Goal: Transaction & Acquisition: Purchase product/service

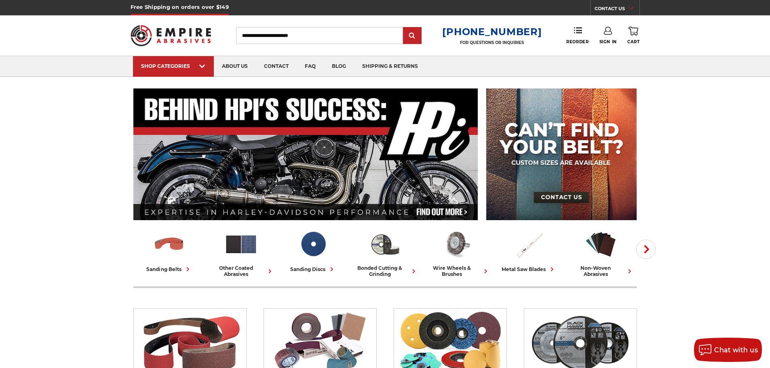
type input "**********"
click at [381, 33] on icon at bounding box center [608, 31] width 8 height 8
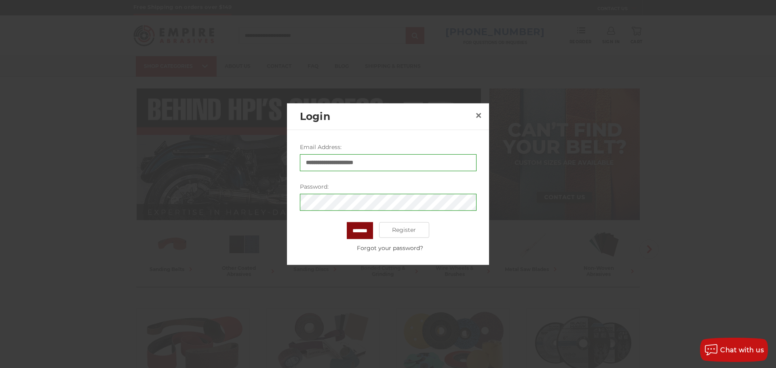
click at [357, 231] on input "*******" at bounding box center [360, 230] width 26 height 17
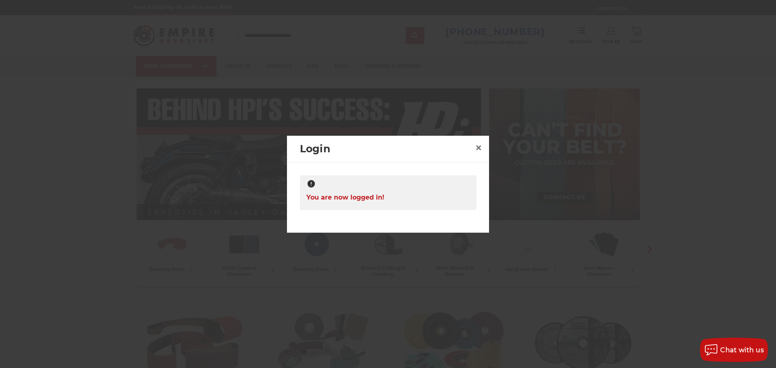
click at [381, 231] on div at bounding box center [388, 184] width 776 height 368
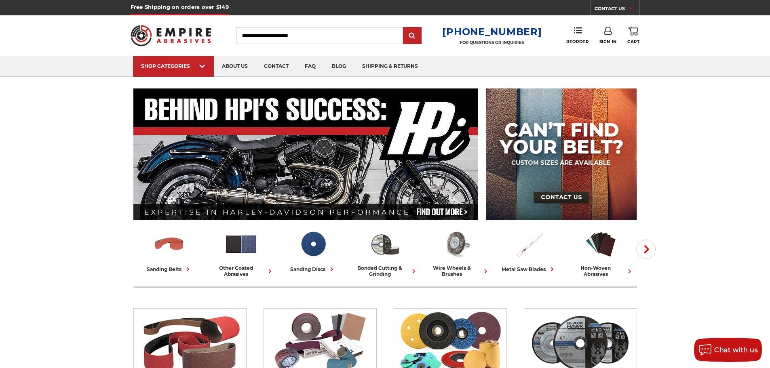
click at [381, 34] on link "Sign In" at bounding box center [608, 36] width 17 height 18
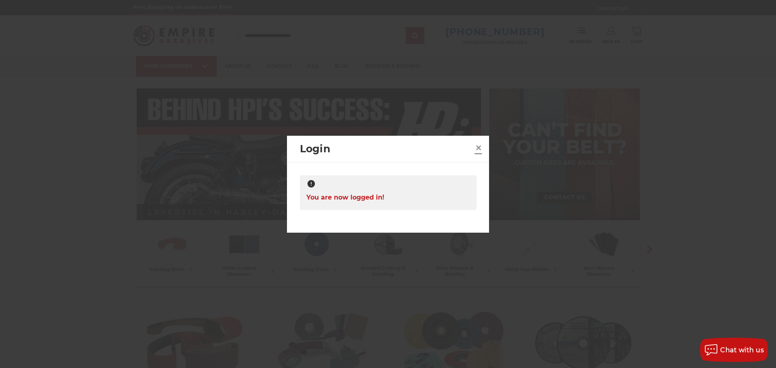
click at [381, 149] on span "×" at bounding box center [478, 148] width 7 height 16
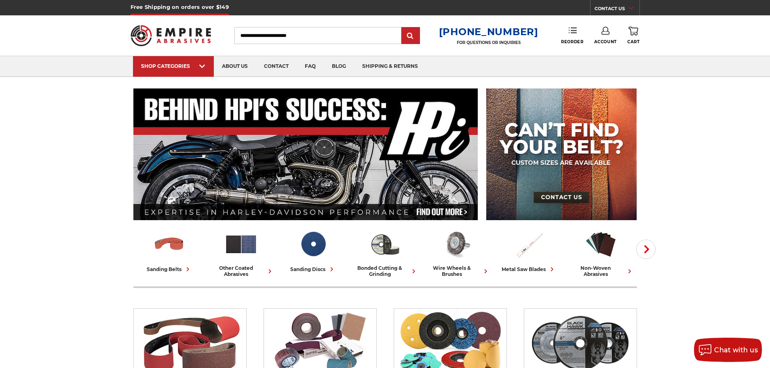
click at [579, 34] on link "Reorder" at bounding box center [572, 35] width 22 height 17
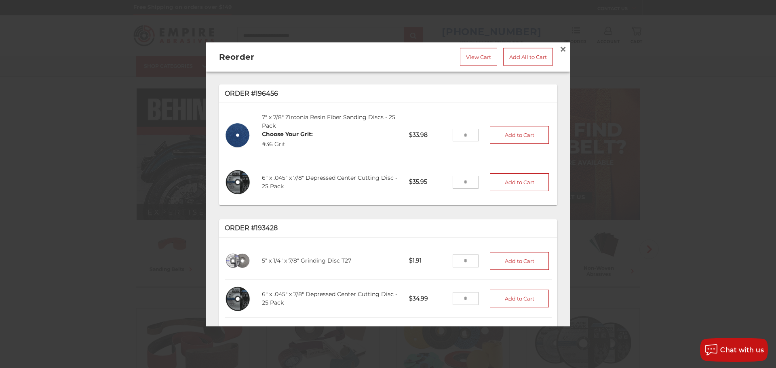
click at [468, 181] on input "tel" at bounding box center [466, 181] width 26 height 13
type input "*"
click at [505, 173] on button "Add to Cart" at bounding box center [519, 182] width 59 height 18
drag, startPoint x: 462, startPoint y: 181, endPoint x: 546, endPoint y: 199, distance: 85.9
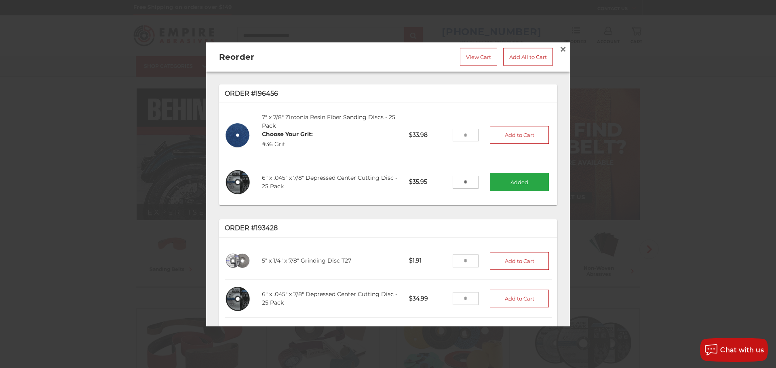
click at [546, 199] on div "Order #196456 7" x 7/8" Zirconia Resin Fiber Sanding Discs - 25 Pack Choose You…" at bounding box center [388, 199] width 364 height 255
click at [518, 57] on link "Add All to Cart" at bounding box center [528, 57] width 50 height 18
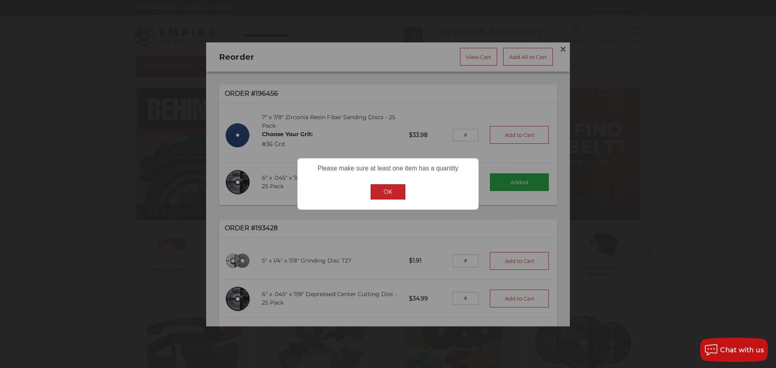
click at [401, 189] on button "OK" at bounding box center [388, 191] width 35 height 15
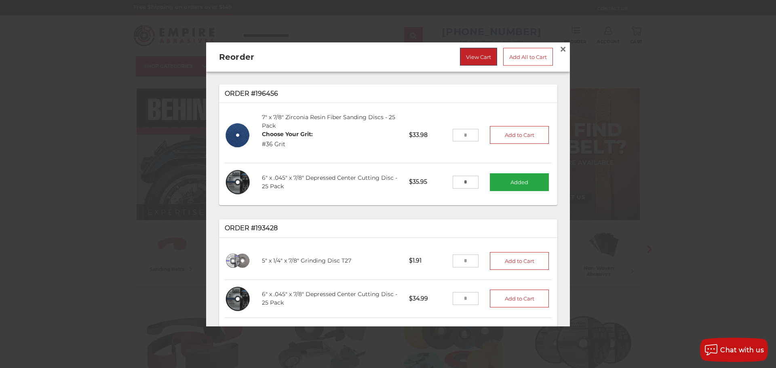
click at [471, 51] on link "View Cart" at bounding box center [478, 57] width 37 height 18
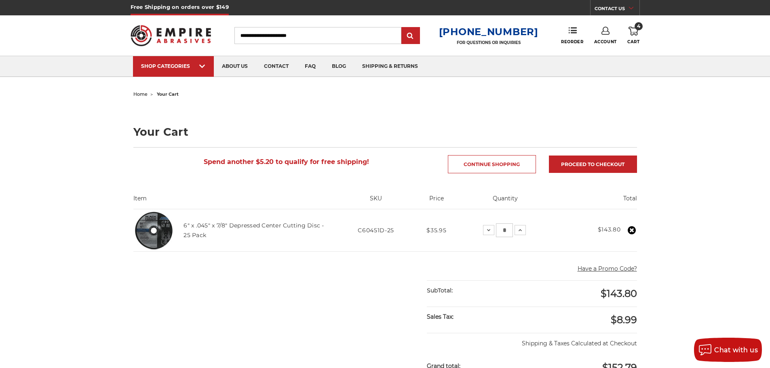
click at [307, 41] on input "Search" at bounding box center [318, 35] width 167 height 17
click at [568, 35] on link "Reorder" at bounding box center [572, 35] width 22 height 17
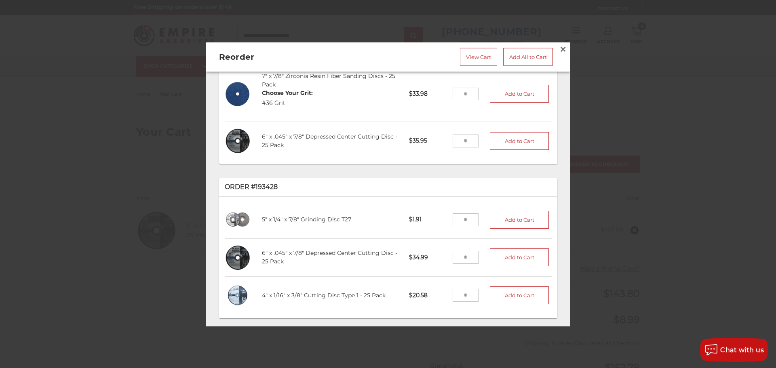
scroll to position [81, 0]
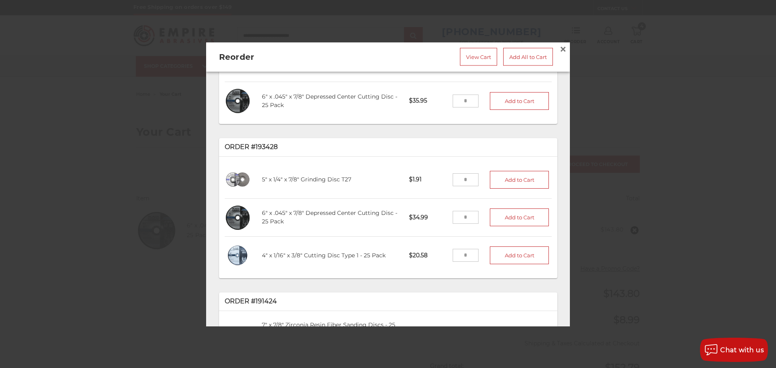
click at [463, 252] on input "tel" at bounding box center [466, 255] width 26 height 13
type input "*"
click at [519, 256] on button "Add to Cart" at bounding box center [519, 256] width 59 height 18
click at [459, 179] on input "tel" at bounding box center [466, 179] width 26 height 13
drag, startPoint x: 464, startPoint y: 173, endPoint x: 397, endPoint y: 184, distance: 67.6
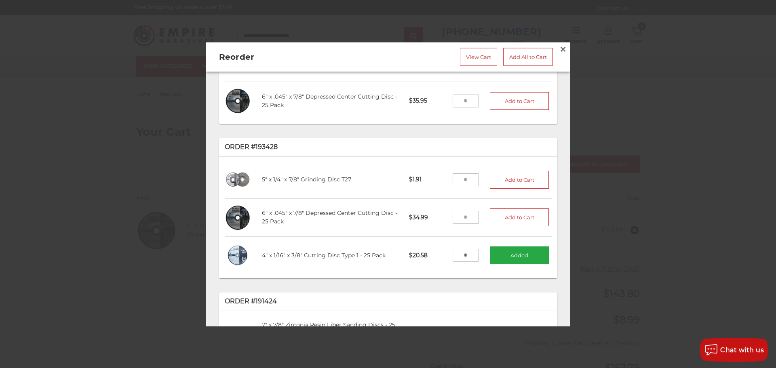
click at [397, 184] on li "5" x 1/4" x 7/8" Grinding Disc T27 GW5001 $1.91 Add to Cart" at bounding box center [388, 180] width 327 height 38
type input "**"
drag, startPoint x: 509, startPoint y: 177, endPoint x: 553, endPoint y: 271, distance: 104.4
click at [509, 178] on button "Add to Cart" at bounding box center [519, 180] width 59 height 18
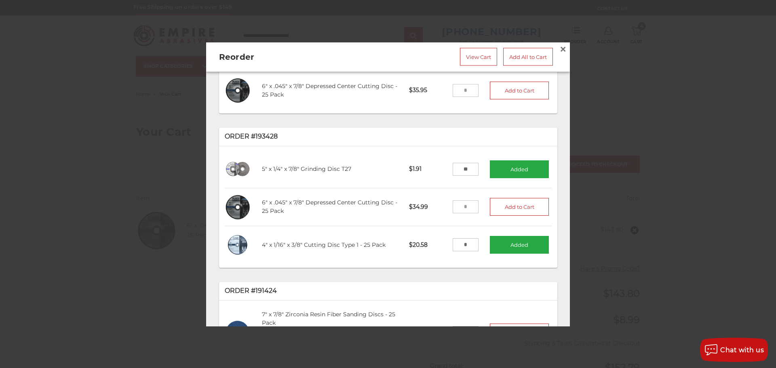
scroll to position [0, 0]
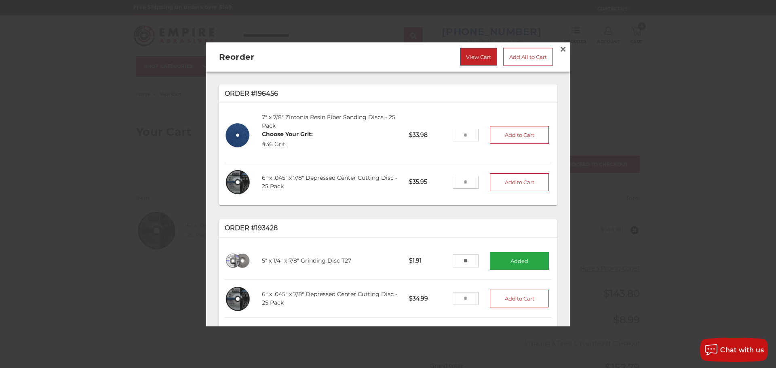
click at [485, 53] on link "View Cart" at bounding box center [478, 57] width 37 height 18
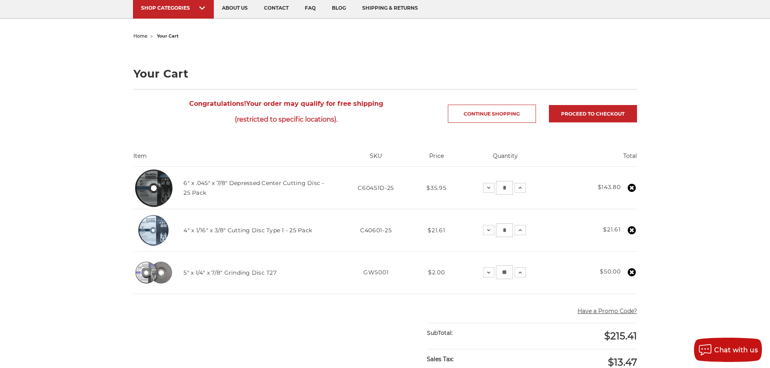
scroll to position [121, 0]
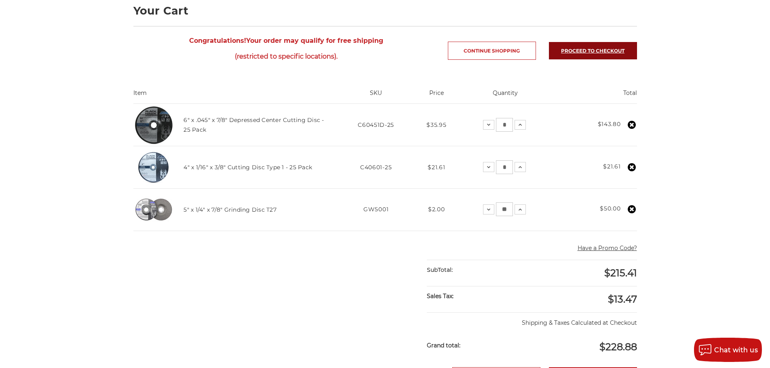
click at [590, 56] on link "Proceed to checkout" at bounding box center [593, 50] width 88 height 17
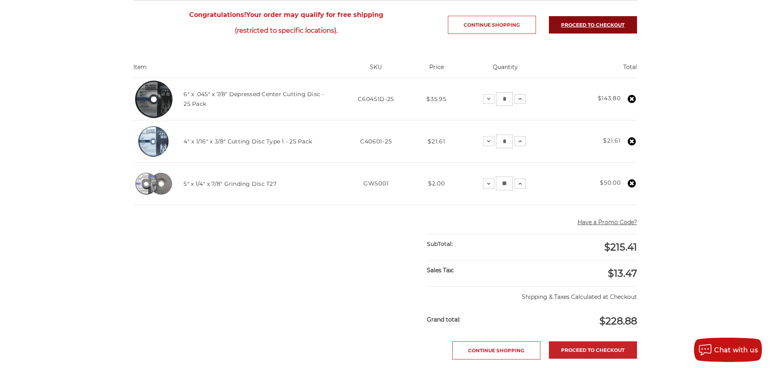
scroll to position [177, 0]
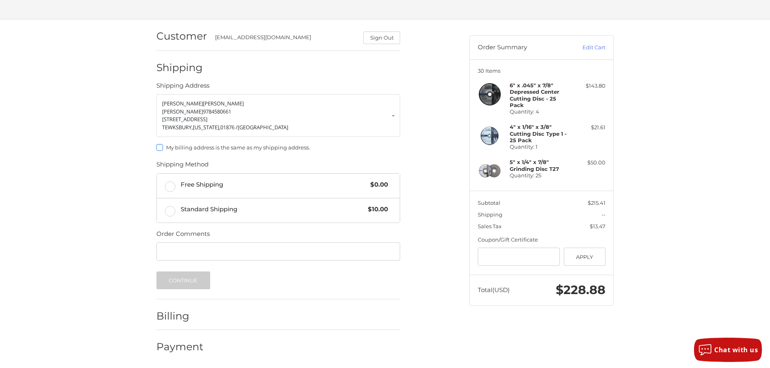
scroll to position [44, 0]
click at [229, 179] on div "Free Shipping $0.00" at bounding box center [284, 184] width 207 height 11
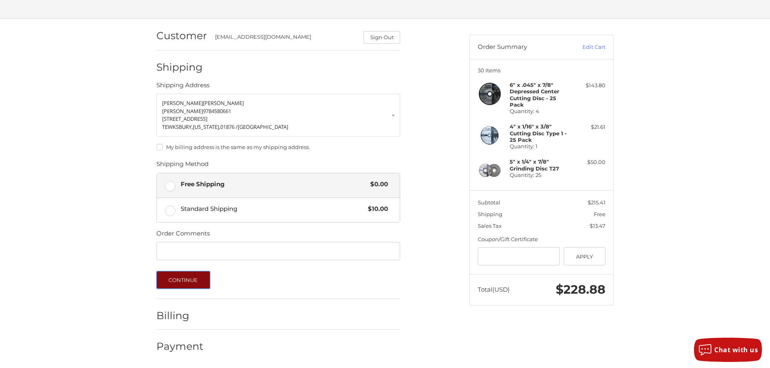
click at [188, 281] on button "Continue" at bounding box center [183, 280] width 54 height 18
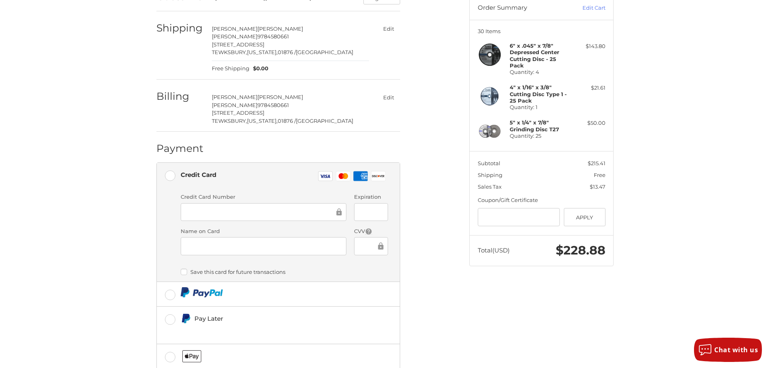
scroll to position [134, 0]
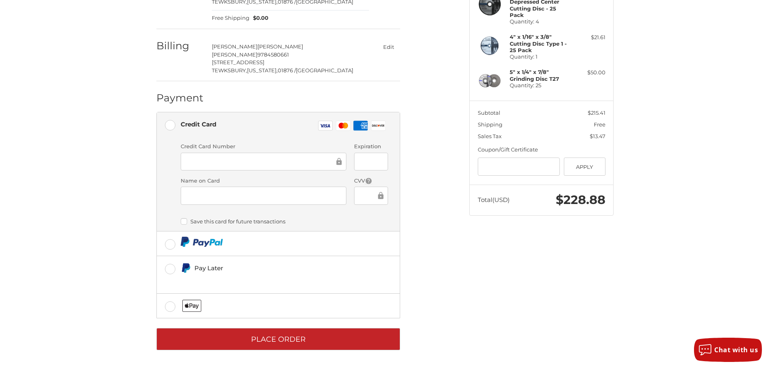
click at [311, 155] on div at bounding box center [264, 162] width 166 height 18
click at [296, 171] on div at bounding box center [264, 162] width 166 height 18
click at [294, 167] on div at bounding box center [264, 162] width 166 height 18
drag, startPoint x: 448, startPoint y: 247, endPoint x: 306, endPoint y: 198, distance: 150.5
click at [448, 245] on div "Customer parts@martelwelding.com Sign Out Shipping chelsea napolitano Martel We…" at bounding box center [306, 144] width 313 height 431
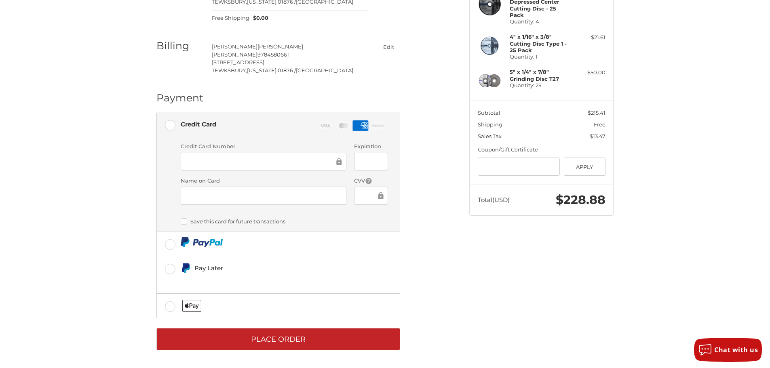
click at [246, 204] on div at bounding box center [264, 196] width 166 height 18
click at [357, 164] on div at bounding box center [371, 162] width 34 height 18
click at [359, 164] on div at bounding box center [371, 162] width 34 height 18
click at [424, 240] on ol "Customer parts@martelwelding.com Sign Out Shipping chelsea napolitano Martel We…" at bounding box center [293, 139] width 275 height 421
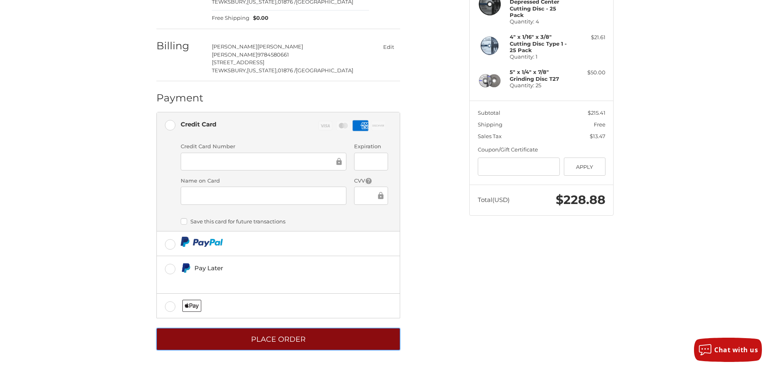
click at [232, 345] on button "Place Order" at bounding box center [278, 339] width 244 height 22
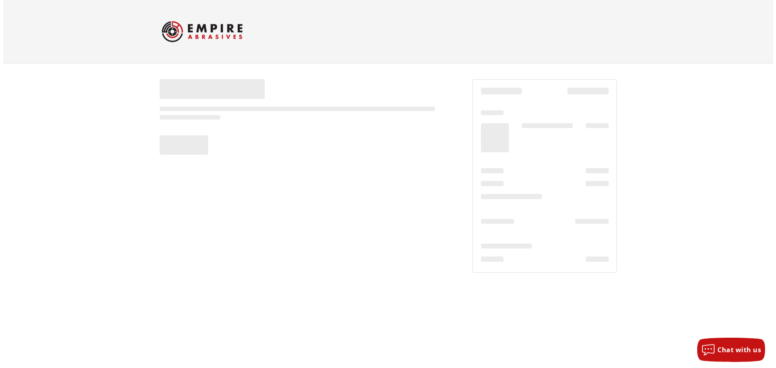
scroll to position [0, 0]
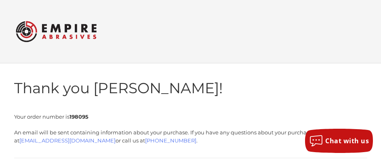
click at [199, 69] on div "Thank you [PERSON_NAME]! Your order number is 198095 An email will be sent cont…" at bounding box center [190, 131] width 353 height 136
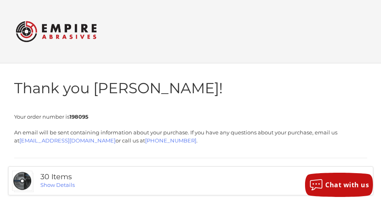
click at [248, 66] on div "Thank you [PERSON_NAME]! Your order number is 198095 An email will be sent cont…" at bounding box center [190, 131] width 353 height 136
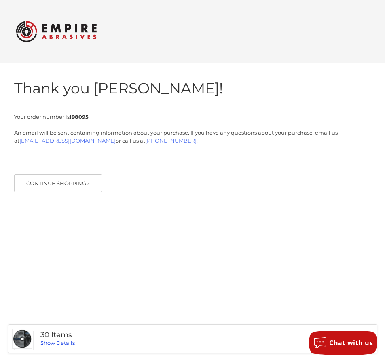
click at [61, 340] on link "Show Details" at bounding box center [57, 343] width 34 height 6
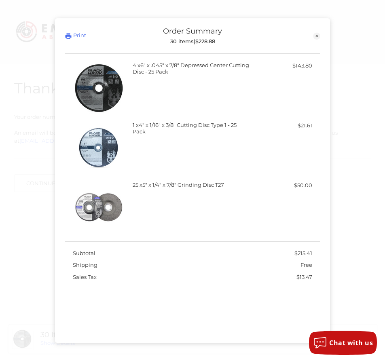
click at [273, 223] on div "25 x 5" x 1/4" x 7/8" Grinding Disc T27 $50.00" at bounding box center [192, 208] width 239 height 52
click at [324, 34] on div "Print Order Summary 30 items | $228.88 Close" at bounding box center [192, 36] width 275 height 36
drag, startPoint x: 194, startPoint y: 40, endPoint x: 184, endPoint y: 40, distance: 10.5
click at [184, 40] on div "30 items | $228.88" at bounding box center [193, 41] width 128 height 6
